Goal: Transaction & Acquisition: Subscribe to service/newsletter

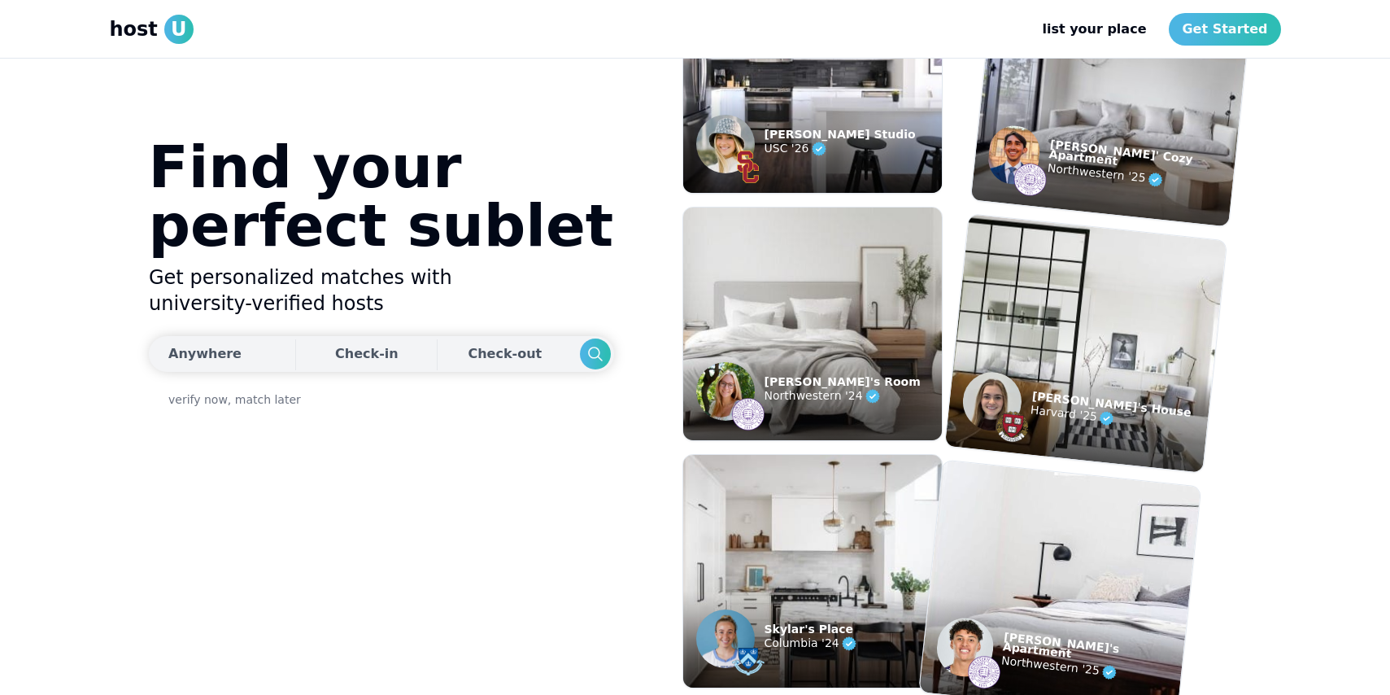
click at [238, 358] on button "Anywhere" at bounding box center [220, 354] width 142 height 36
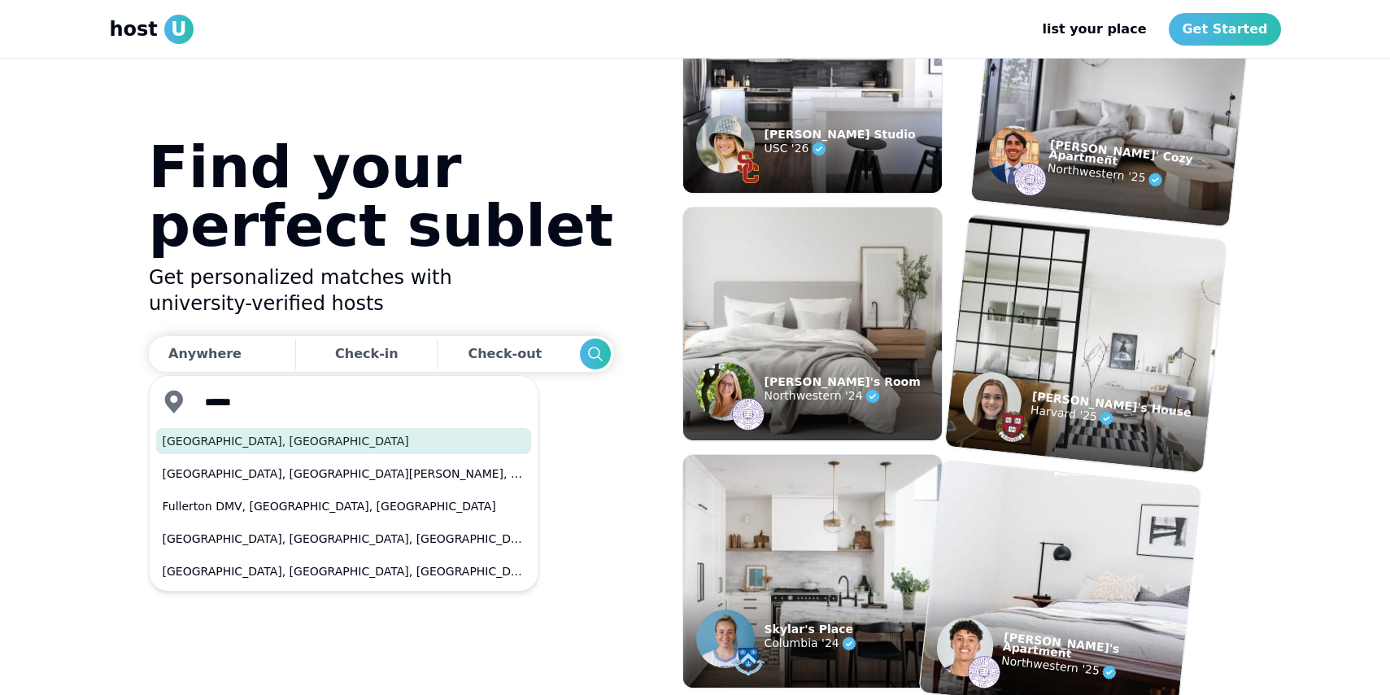
click at [243, 448] on button "[GEOGRAPHIC_DATA], [GEOGRAPHIC_DATA]" at bounding box center [344, 441] width 376 height 26
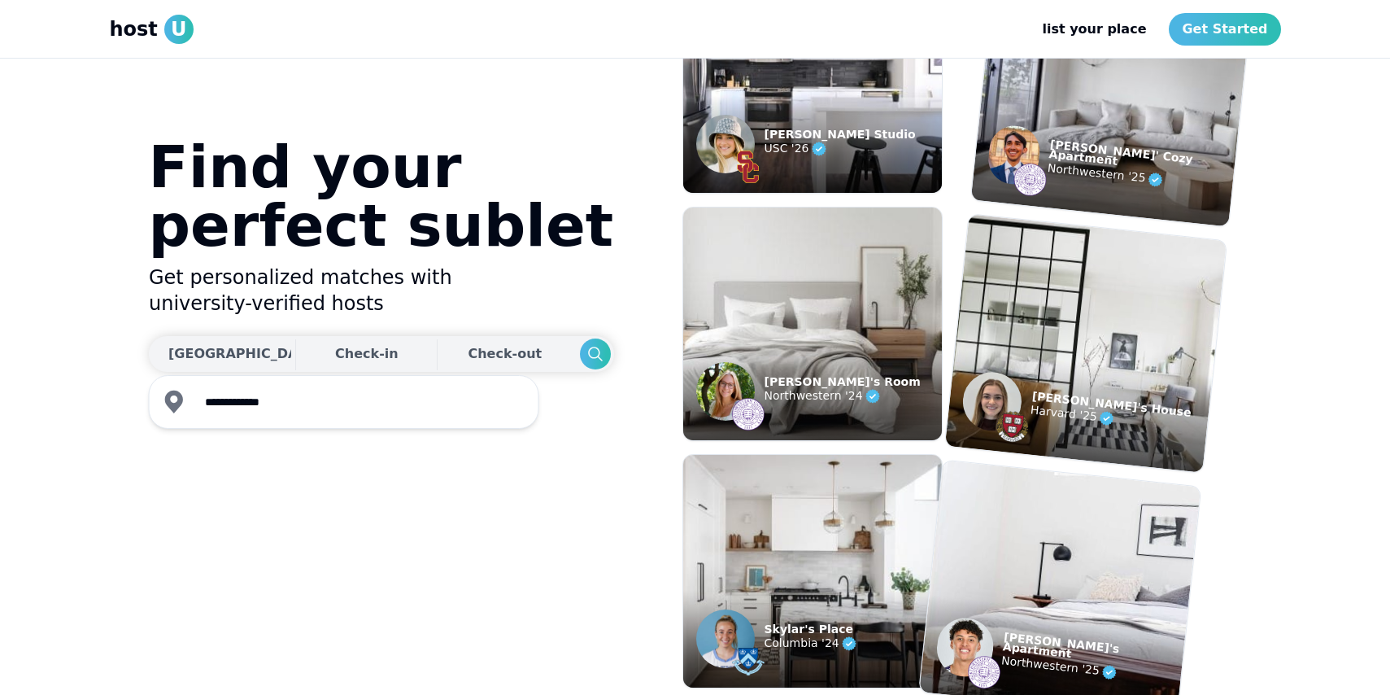
type input "**********"
click at [335, 360] on div "Check-in" at bounding box center [366, 354] width 63 height 33
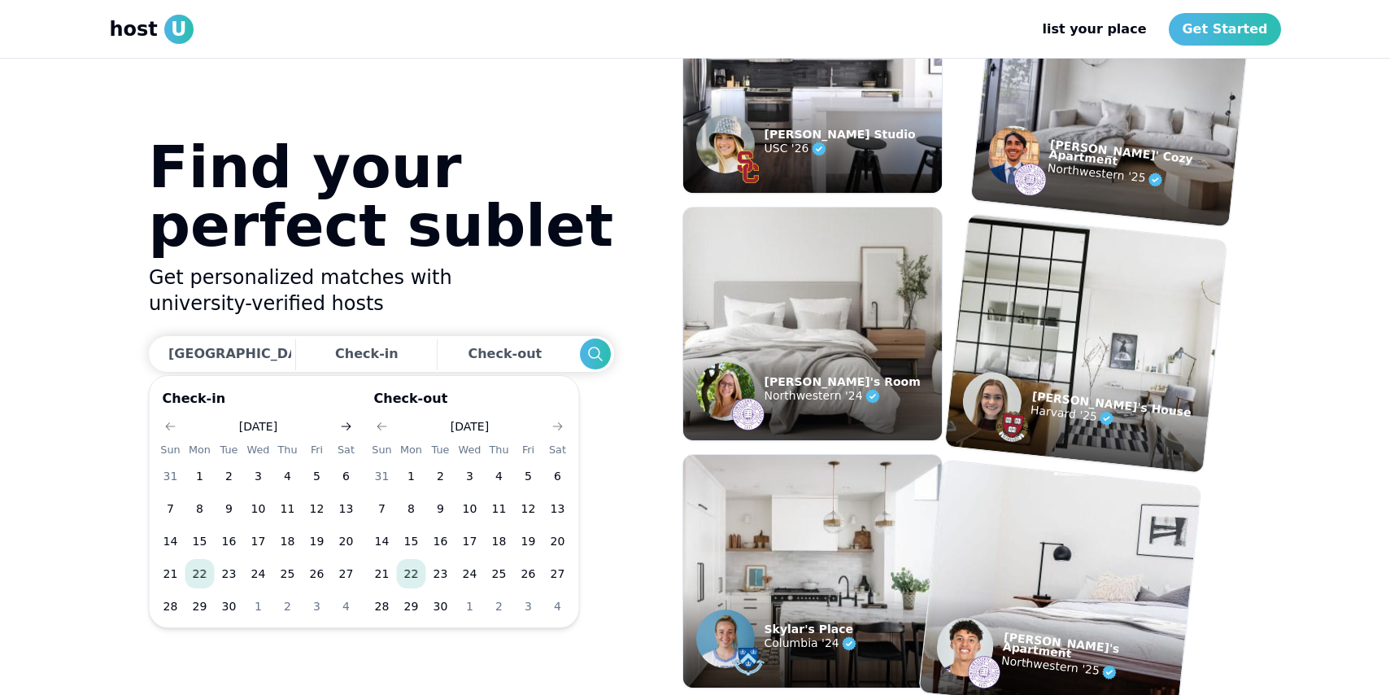
click at [349, 425] on use "Go to next month" at bounding box center [347, 426] width 10 height 8
click at [259, 471] on button "1" at bounding box center [258, 475] width 29 height 29
click at [558, 424] on icon "Go to next month" at bounding box center [557, 426] width 13 height 13
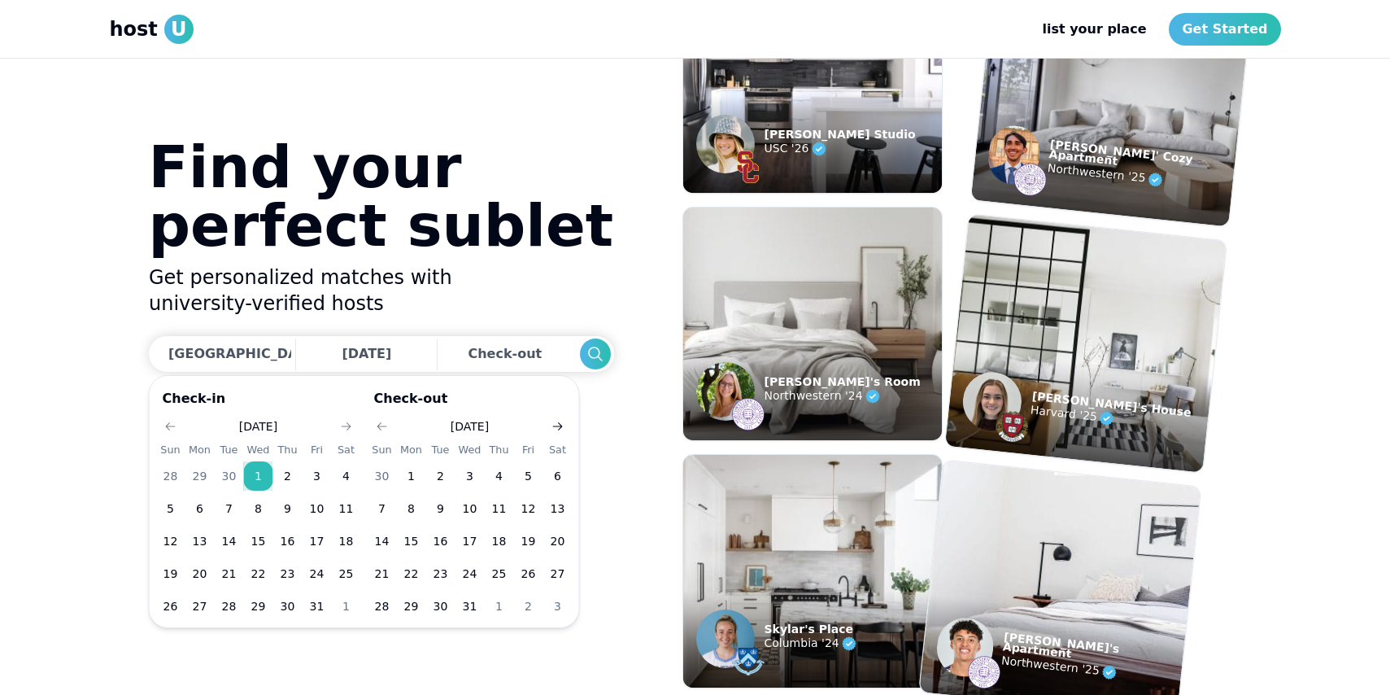
click at [558, 424] on icon "Go to next month" at bounding box center [557, 426] width 13 height 13
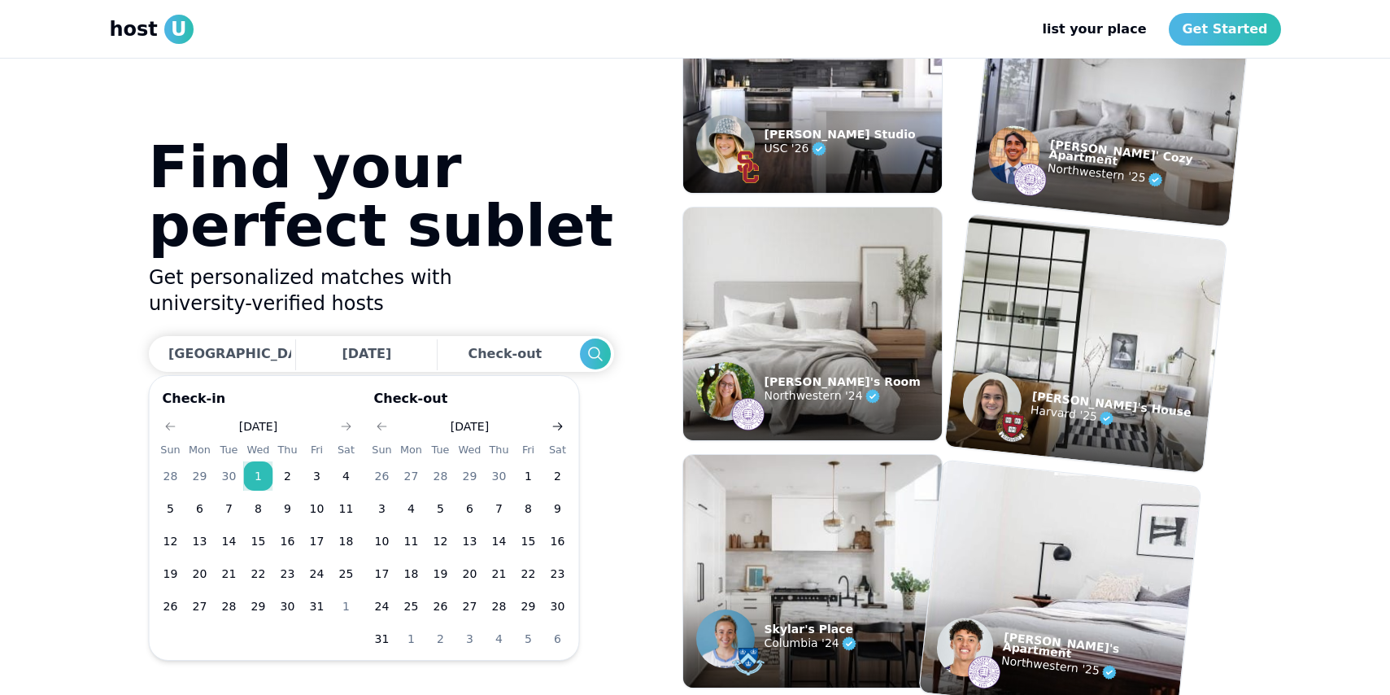
click at [558, 424] on icon "Go to next month" at bounding box center [557, 426] width 13 height 13
click at [409, 475] on button "1" at bounding box center [411, 475] width 29 height 29
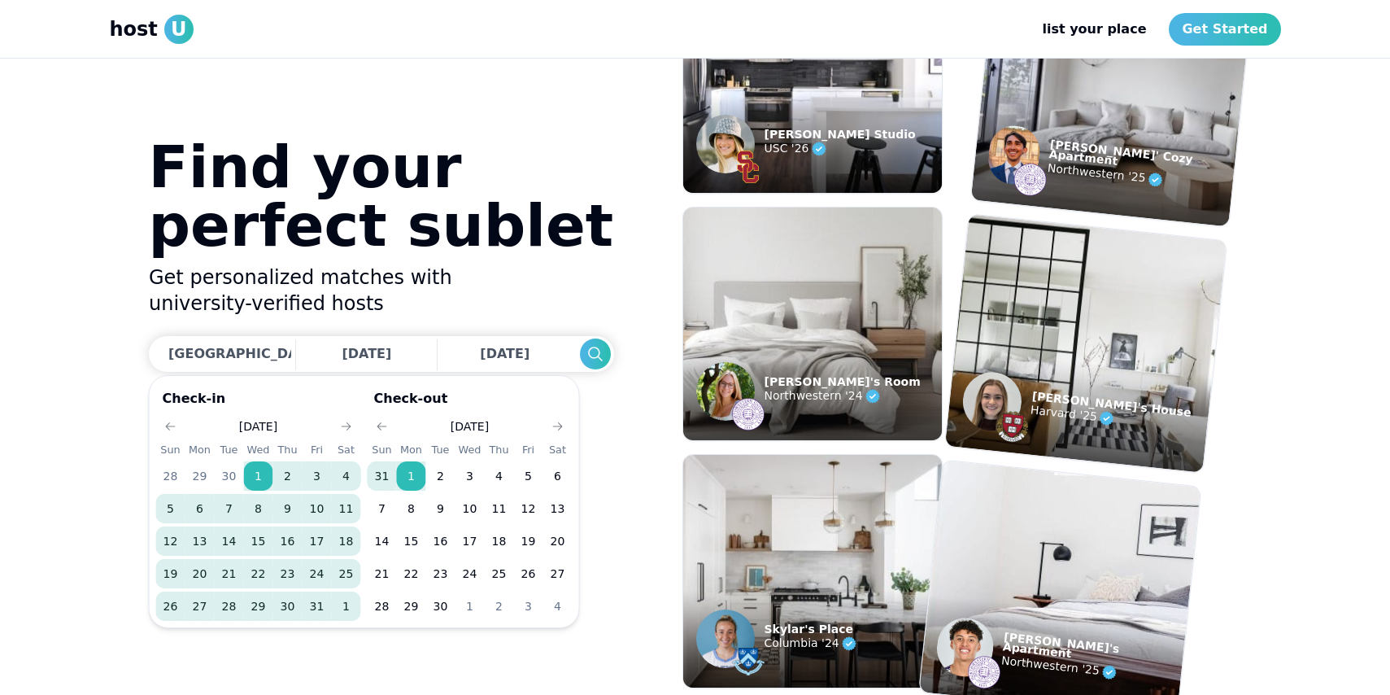
click at [571, 338] on section "Find your perfect sublet Get personalized matches with university-verified host…" at bounding box center [695, 377] width 1119 height 636
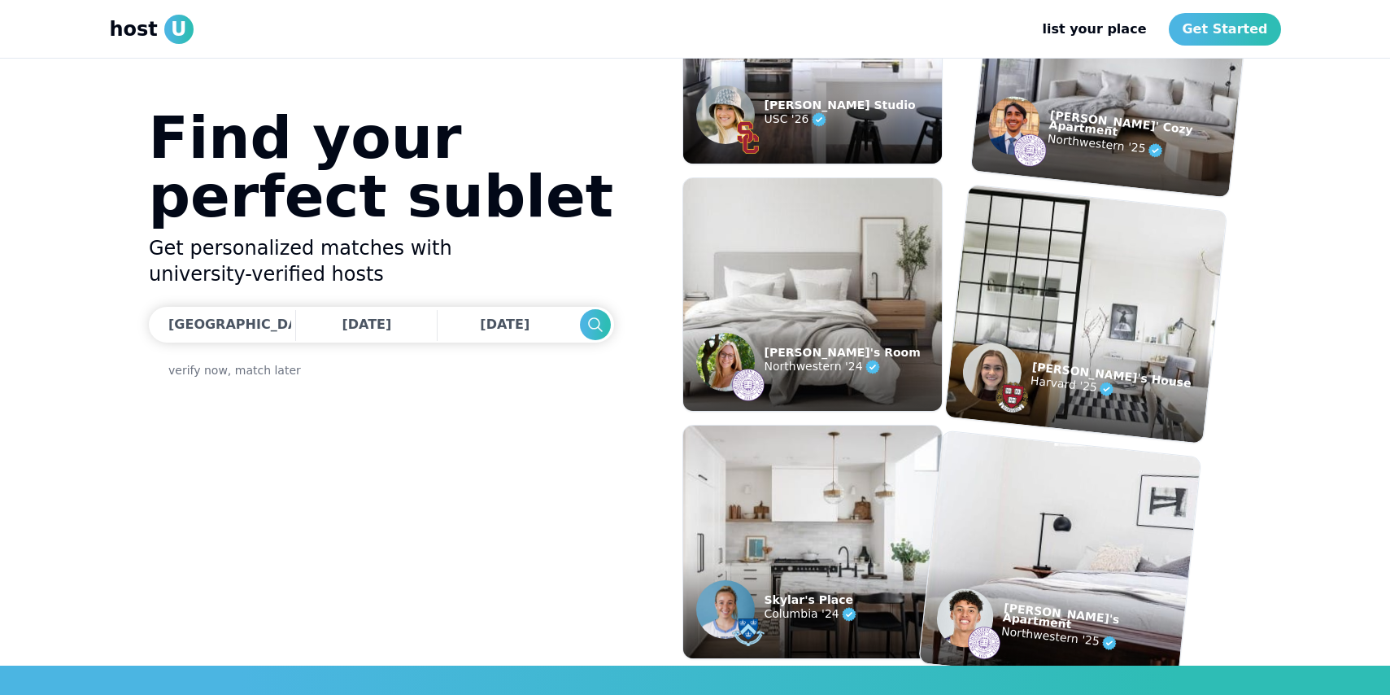
scroll to position [50, 0]
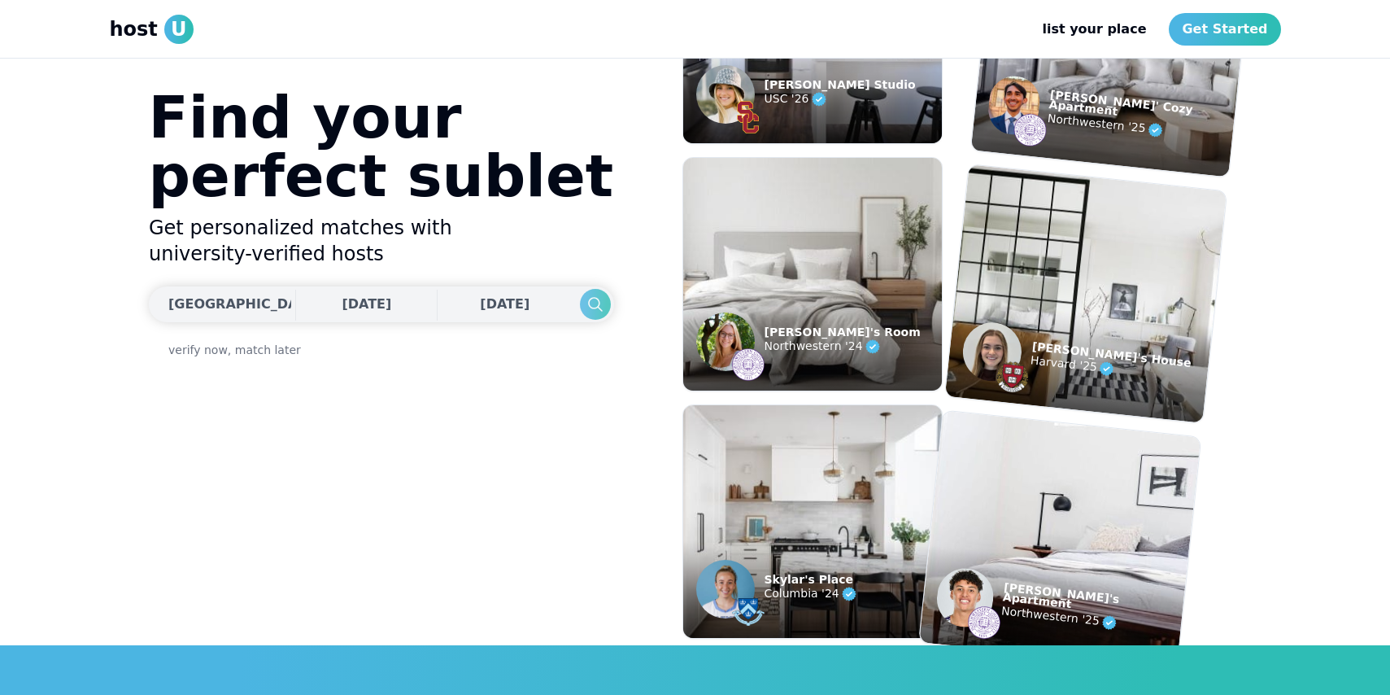
click at [585, 305] on icon "Search" at bounding box center [595, 304] width 20 height 20
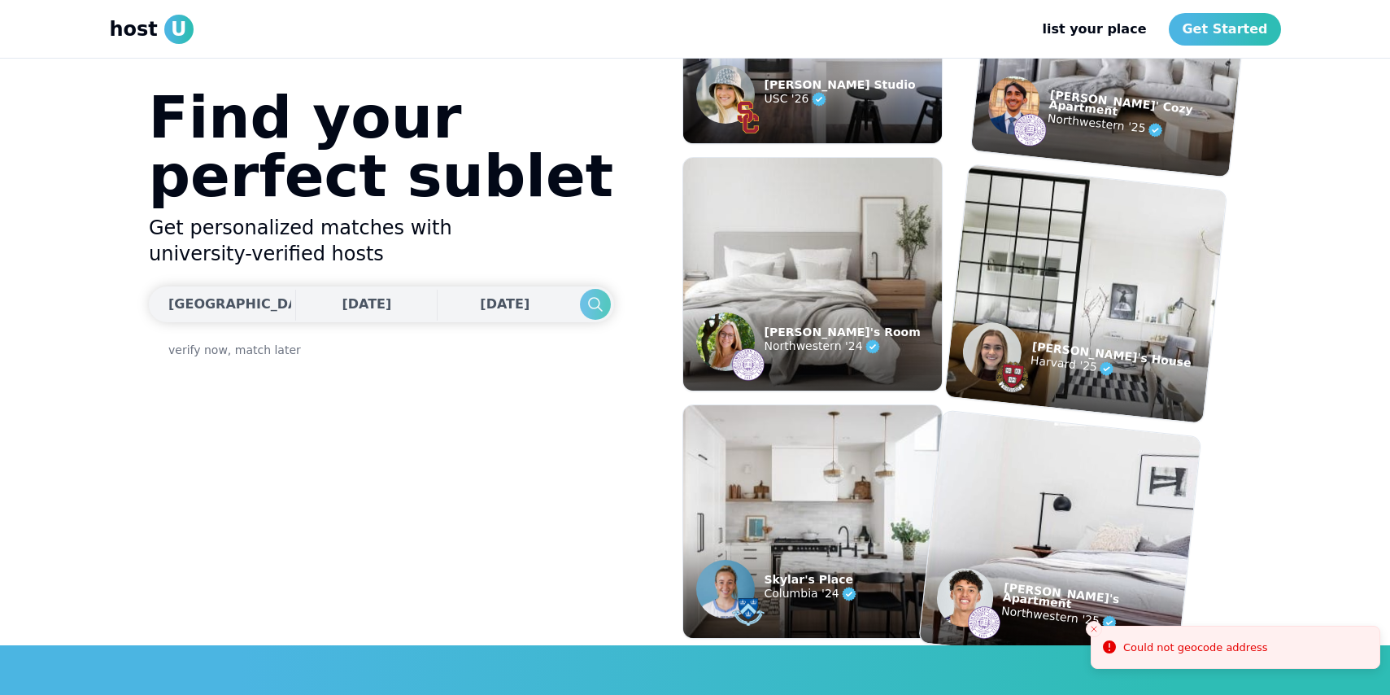
scroll to position [0, 0]
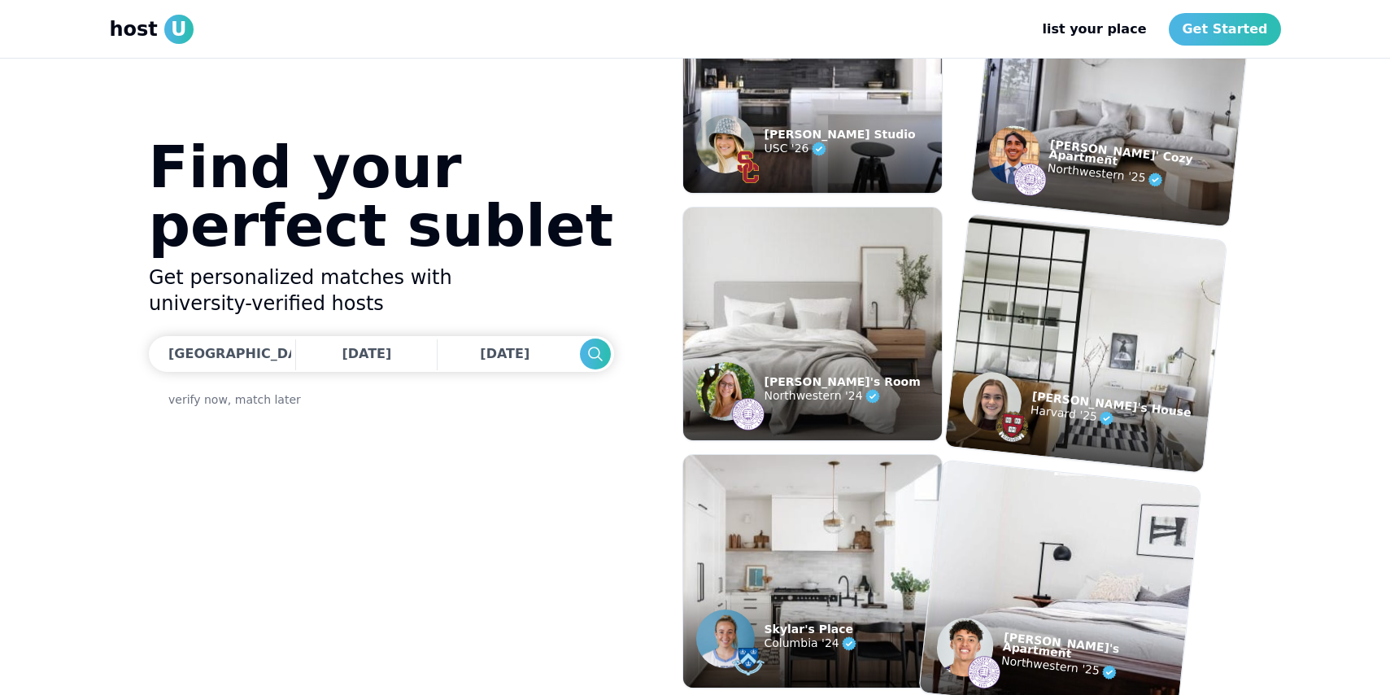
click at [752, 131] on div at bounding box center [725, 144] width 59 height 59
click at [788, 139] on p "USC '26" at bounding box center [840, 149] width 151 height 20
click at [718, 143] on img at bounding box center [725, 144] width 59 height 59
click at [254, 409] on div "Find your perfect sublet Get personalized matches with university-verified host…" at bounding box center [381, 376] width 465 height 478
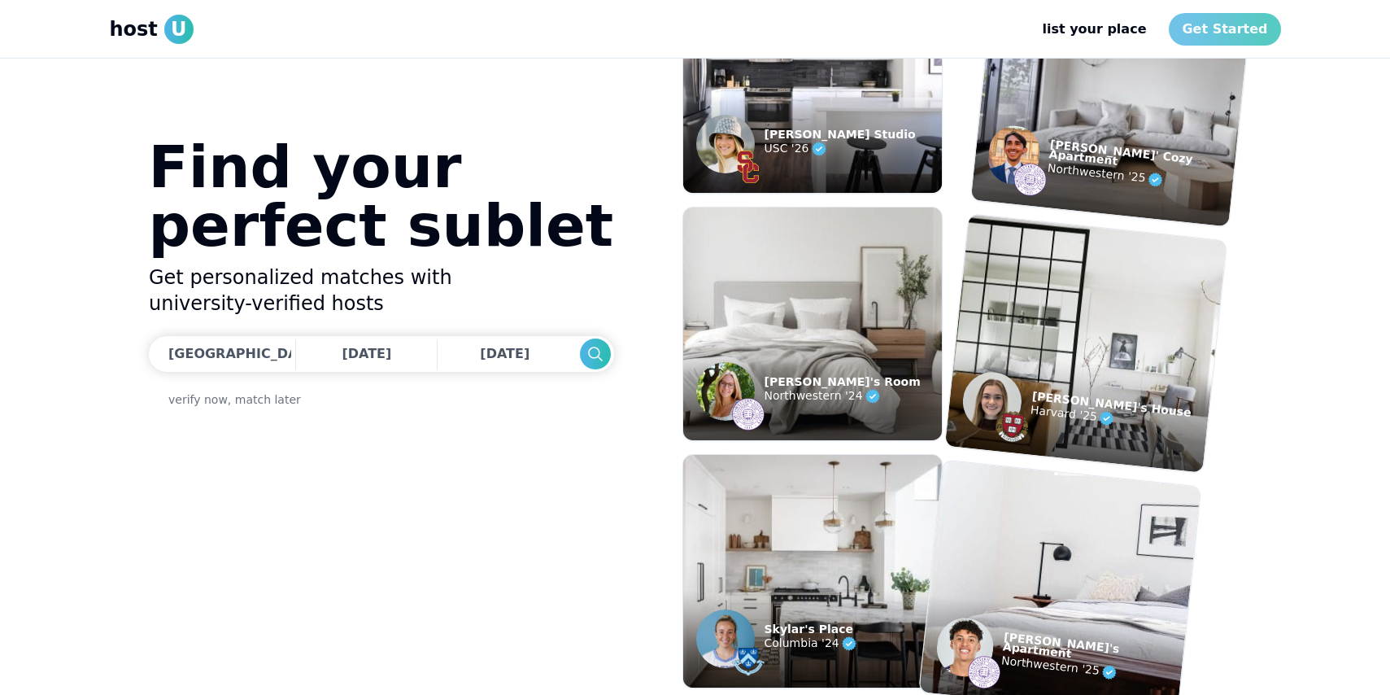
click at [1202, 31] on link "Get Started" at bounding box center [1224, 29] width 111 height 33
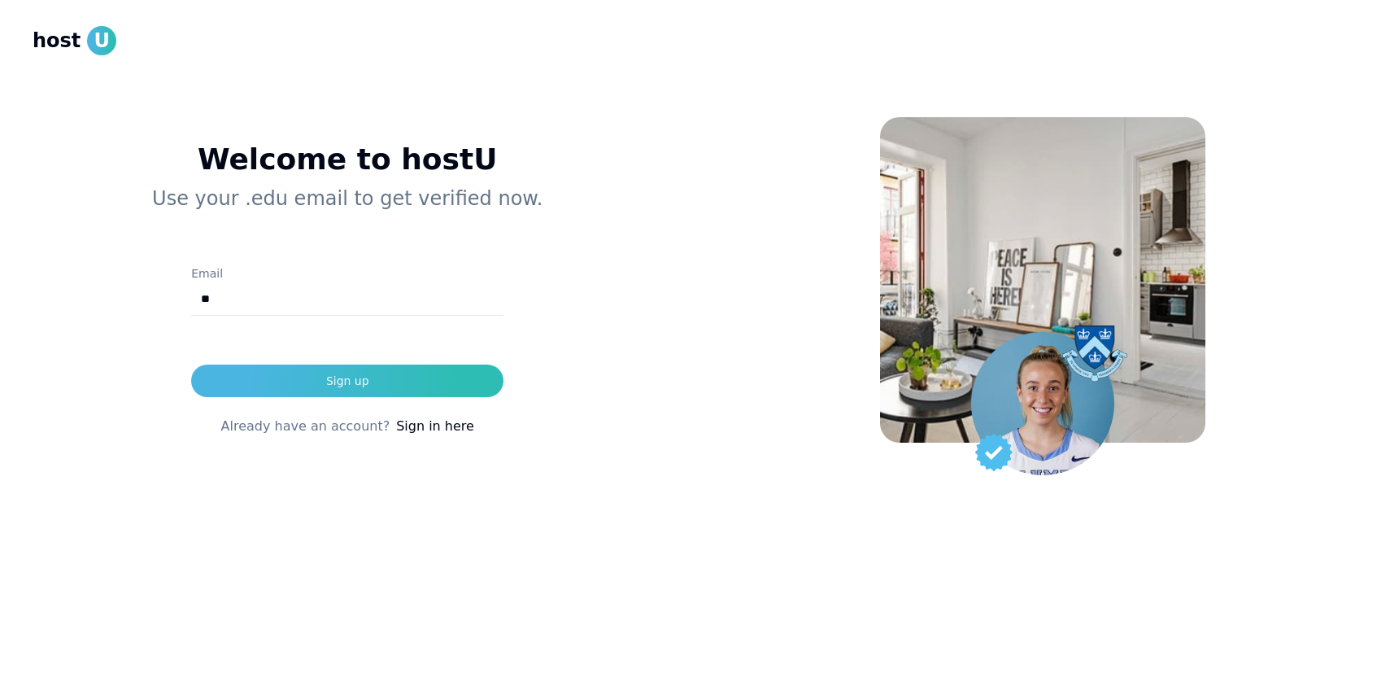
type input "**********"
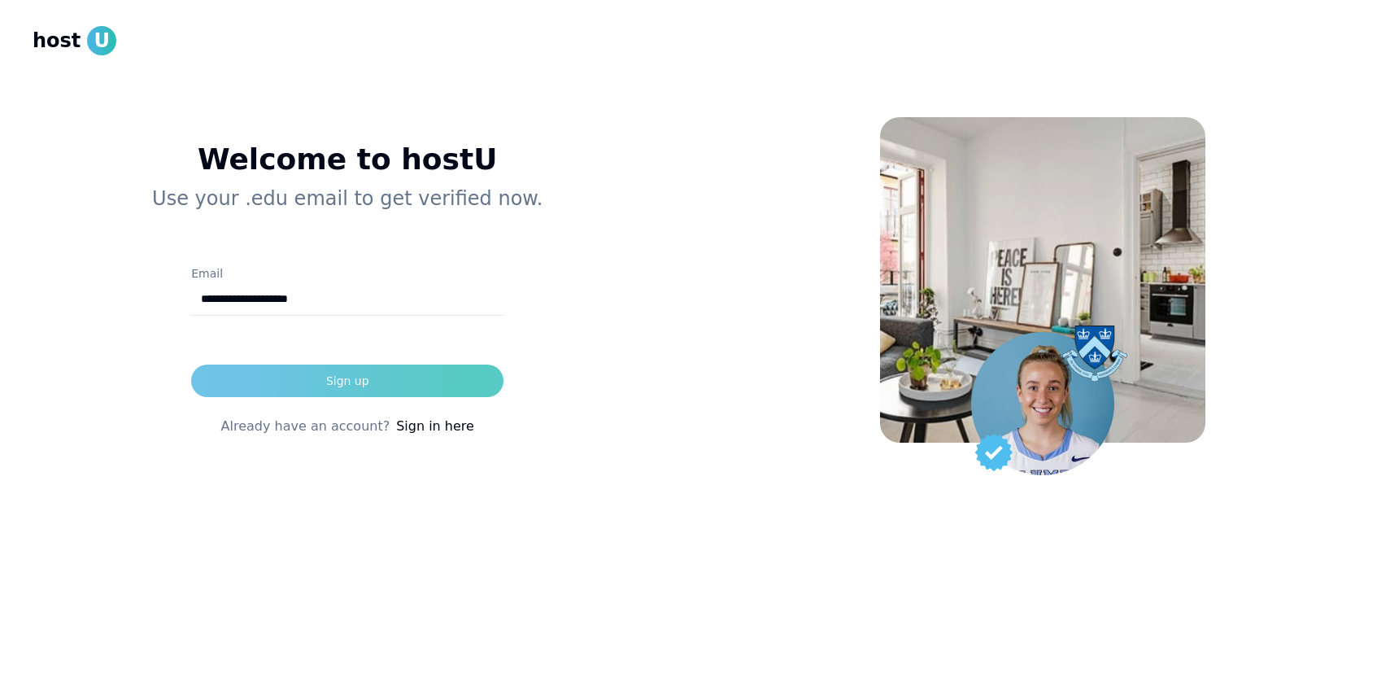
click at [346, 377] on div "Sign up" at bounding box center [347, 381] width 43 height 16
